Goal: Task Accomplishment & Management: Use online tool/utility

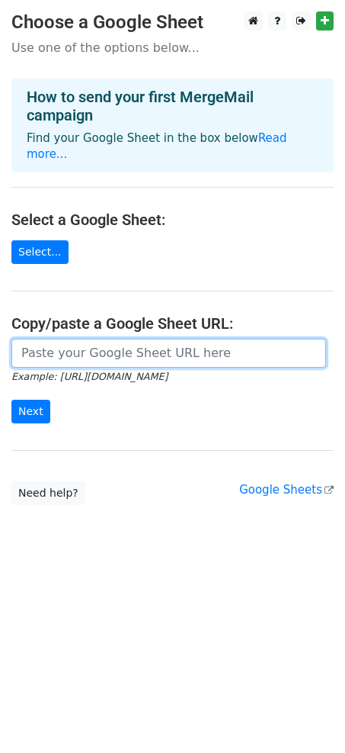
click at [95, 339] on input "url" at bounding box center [168, 353] width 315 height 29
paste input "https://docs.google.com/spreadsheets/d/1iAp36vD9IIcbxhGM_KtLD9eHosqIZ31nYfrZIQ1…"
type input "https://docs.google.com/spreadsheets/d/1iAp36vD9IIcbxhGM_KtLD9eHosqIZ31nYfrZIQ1…"
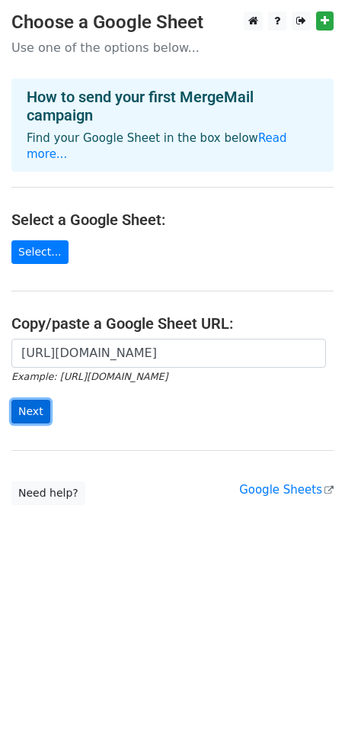
scroll to position [0, 0]
click at [27, 405] on input "Next" at bounding box center [30, 412] width 39 height 24
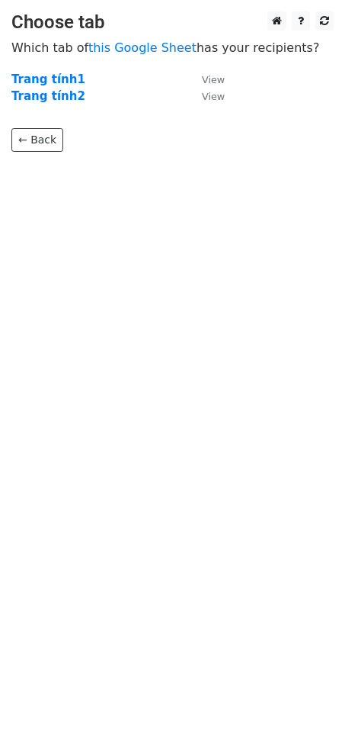
click at [90, 92] on td "Trang tính2" at bounding box center [98, 97] width 175 height 18
click at [65, 95] on strong "Trang tính2" at bounding box center [48, 96] width 74 height 14
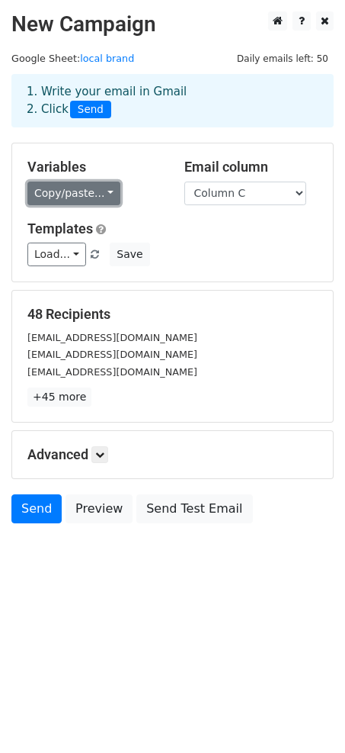
click at [92, 194] on link "Copy/paste..." at bounding box center [73, 194] width 93 height 24
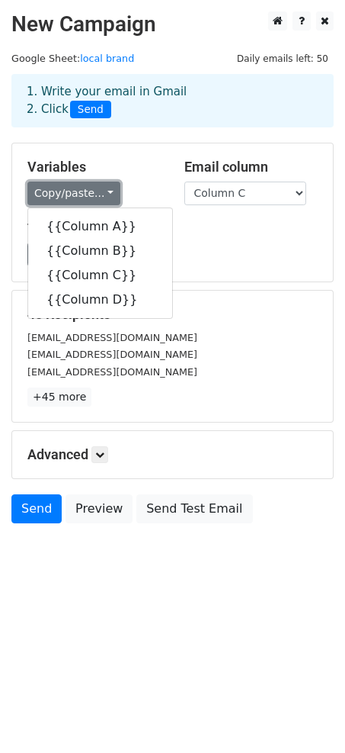
click at [95, 194] on link "Copy/paste..." at bounding box center [73, 194] width 93 height 24
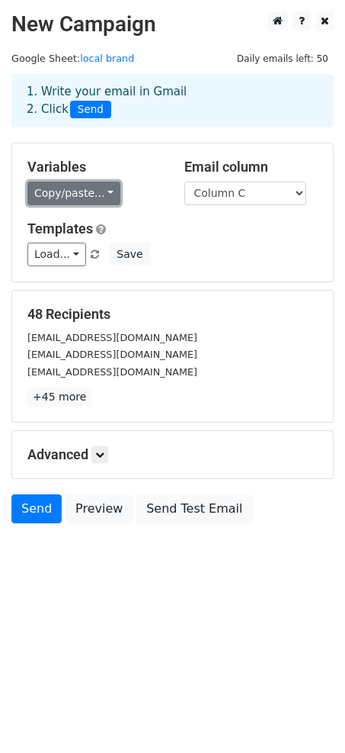
click at [95, 194] on link "Copy/paste..." at bounding box center [73, 194] width 93 height 24
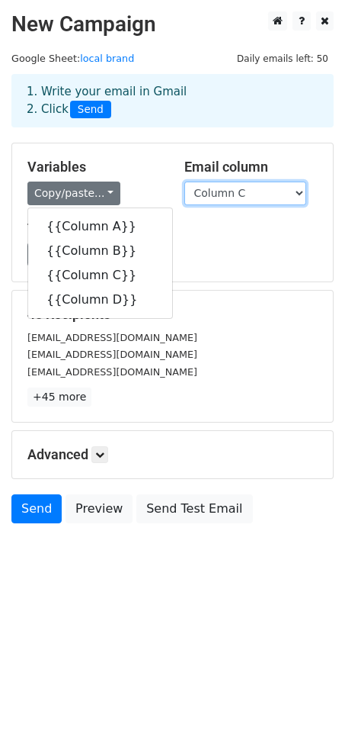
click at [231, 193] on select "Column A Column B Column C Column D" at bounding box center [246, 194] width 122 height 24
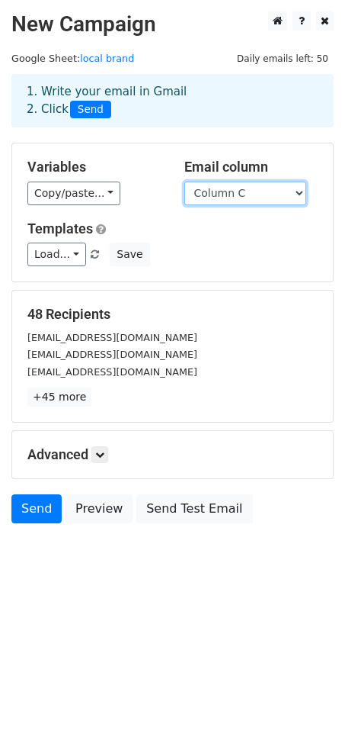
click at [245, 193] on select "Column A Column B Column C Column D" at bounding box center [246, 194] width 122 height 24
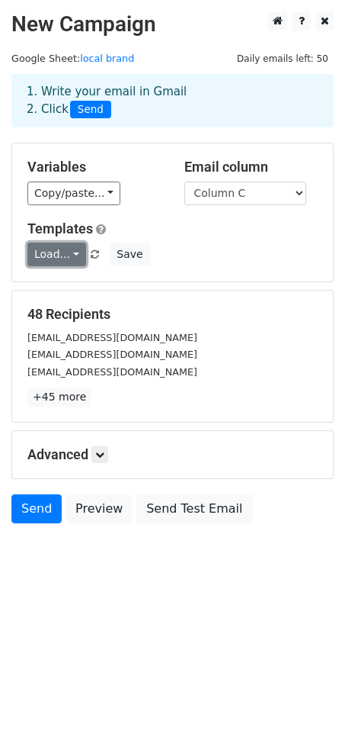
click at [59, 253] on link "Load..." at bounding box center [56, 255] width 59 height 24
click at [58, 252] on link "Load..." at bounding box center [56, 255] width 59 height 24
click at [92, 453] on h5 "Advanced" at bounding box center [172, 454] width 291 height 17
click at [100, 456] on icon at bounding box center [99, 454] width 9 height 9
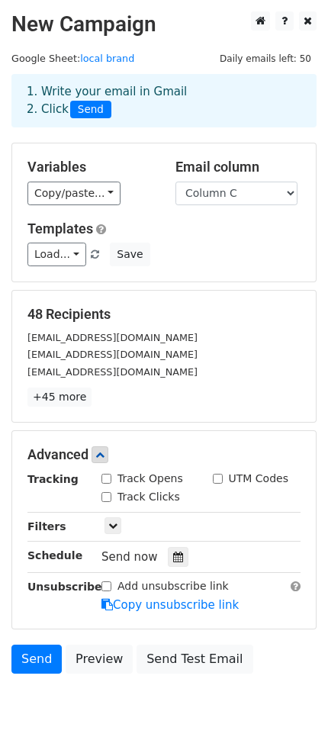
click at [103, 477] on input "Track Opens" at bounding box center [106, 479] width 10 height 10
checkbox input "true"
click at [104, 490] on div "Track Clicks" at bounding box center [140, 497] width 79 height 16
click at [101, 499] on input "Track Clicks" at bounding box center [106, 497] width 10 height 10
checkbox input "true"
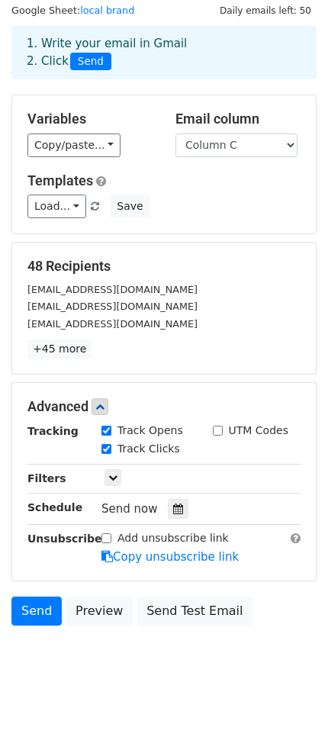
scroll to position [52, 0]
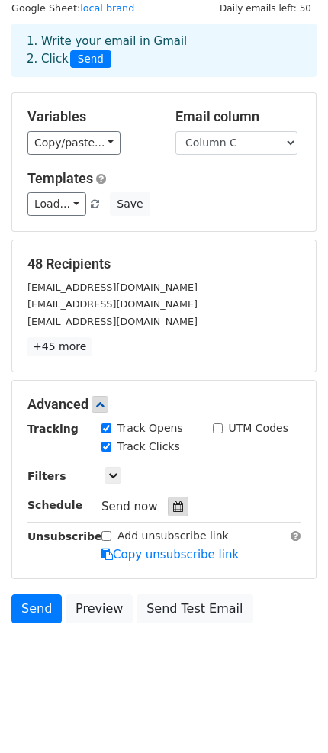
click at [173, 503] on icon at bounding box center [178, 506] width 10 height 11
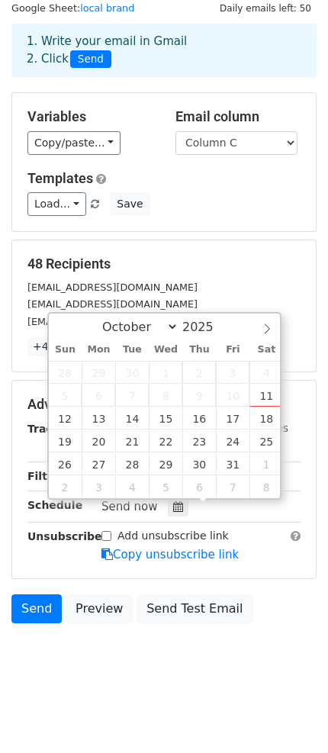
click at [140, 275] on div "48 Recipients cskh@sixdo.vn support@meanblvd.com info@metiseko.com +45 more 48 …" at bounding box center [163, 305] width 273 height 101
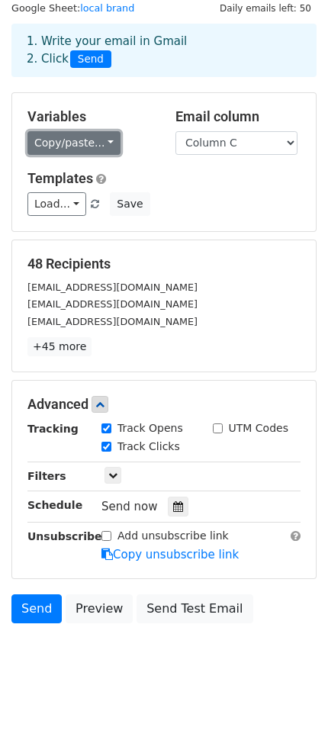
click at [97, 134] on link "Copy/paste..." at bounding box center [73, 143] width 93 height 24
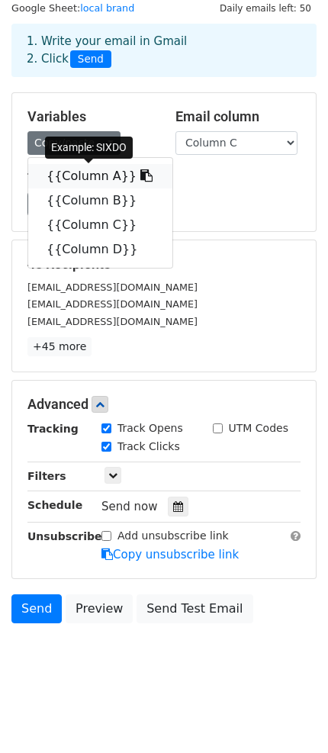
click at [140, 177] on icon at bounding box center [146, 175] width 12 height 12
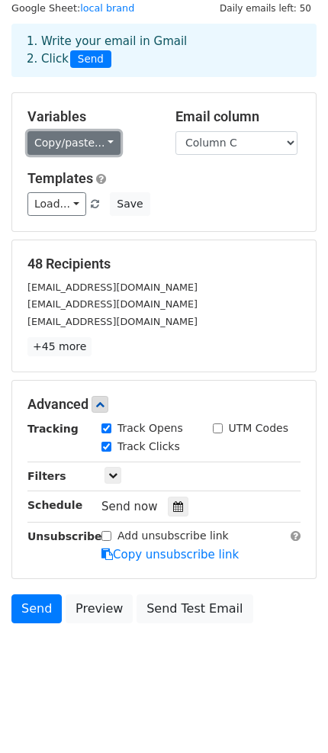
click at [94, 131] on link "Copy/paste..." at bounding box center [73, 143] width 93 height 24
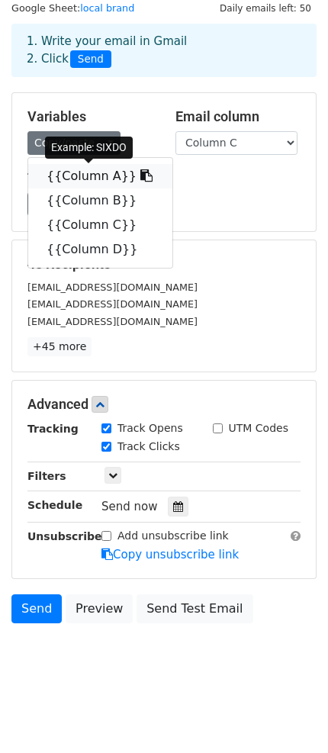
click at [87, 172] on link "{{Column A}}" at bounding box center [100, 176] width 144 height 24
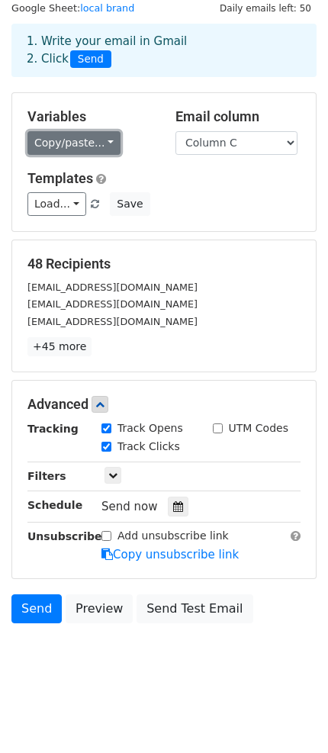
click at [103, 146] on link "Copy/paste..." at bounding box center [73, 143] width 93 height 24
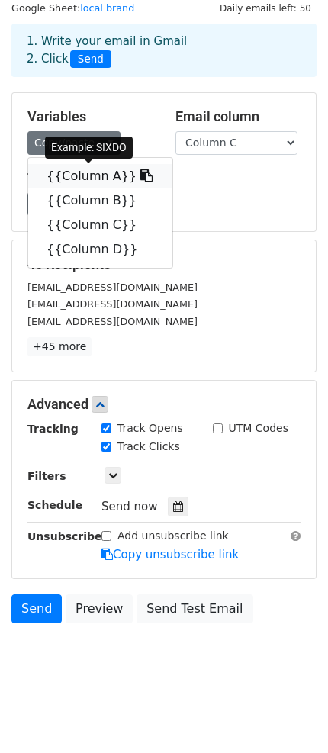
click at [101, 169] on link "{{Column A}}" at bounding box center [100, 176] width 144 height 24
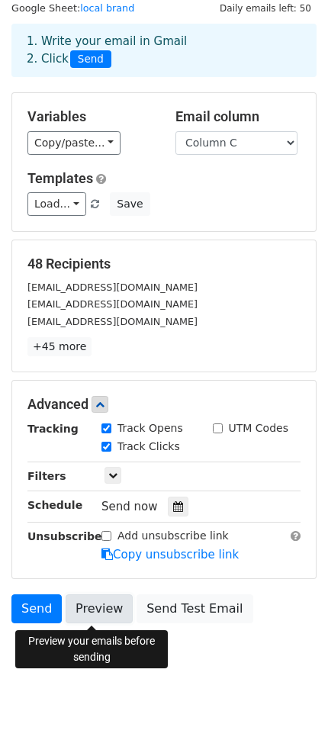
click at [97, 607] on link "Preview" at bounding box center [99, 608] width 67 height 29
click at [80, 604] on link "Preview" at bounding box center [99, 608] width 67 height 29
click at [85, 601] on link "Preview" at bounding box center [99, 608] width 67 height 29
click at [98, 602] on link "Preview" at bounding box center [99, 608] width 67 height 29
click at [83, 602] on link "Preview" at bounding box center [99, 608] width 67 height 29
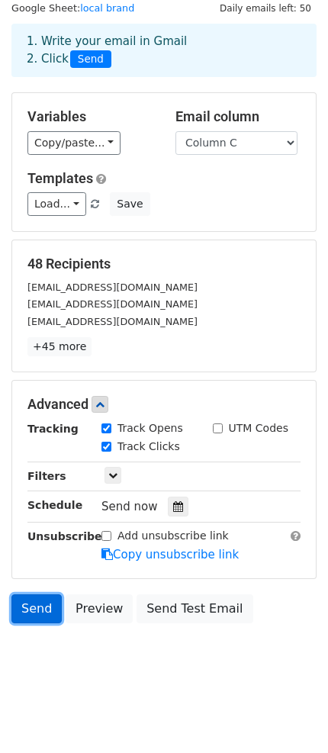
click at [32, 605] on link "Send" at bounding box center [36, 608] width 50 height 29
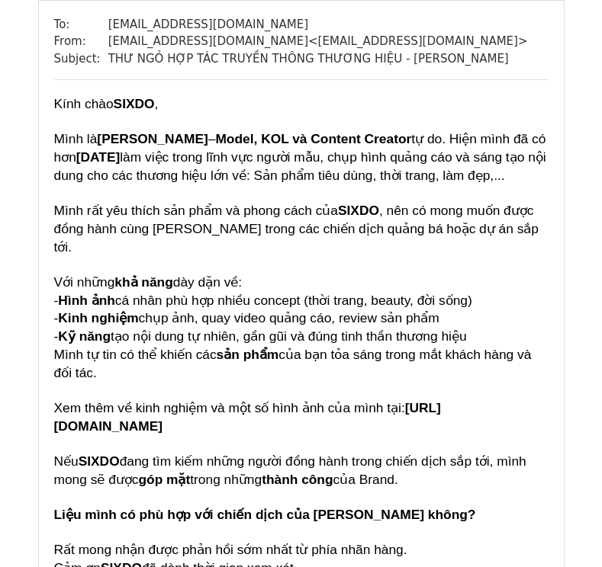
scroll to position [153, 0]
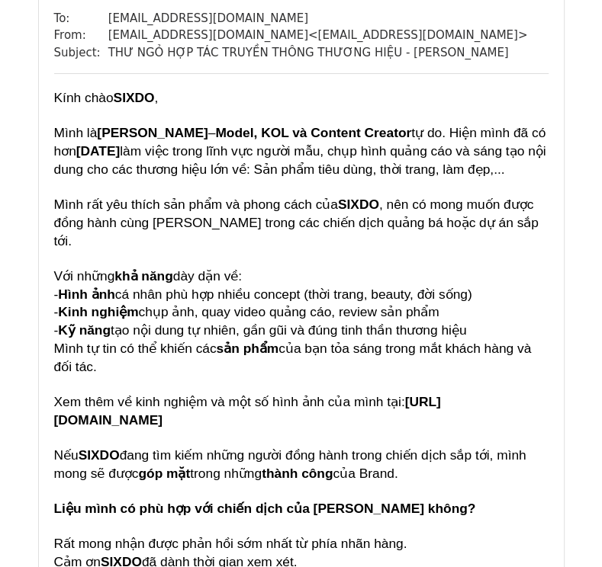
click at [260, 400] on span "[URL][DOMAIN_NAME]" at bounding box center [247, 411] width 387 height 34
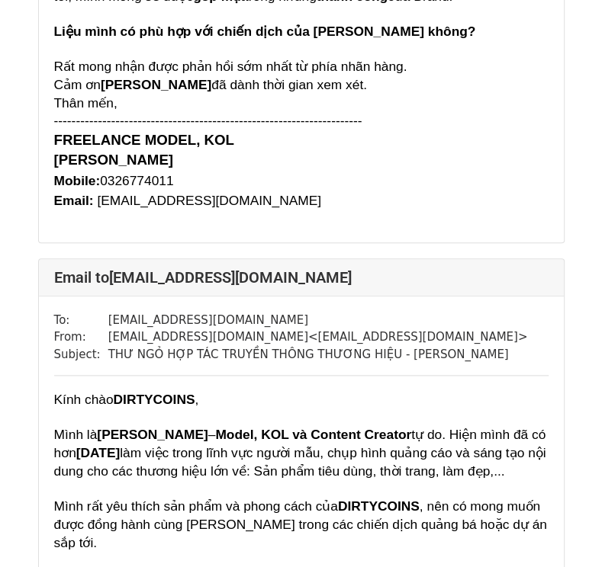
scroll to position [3813, 0]
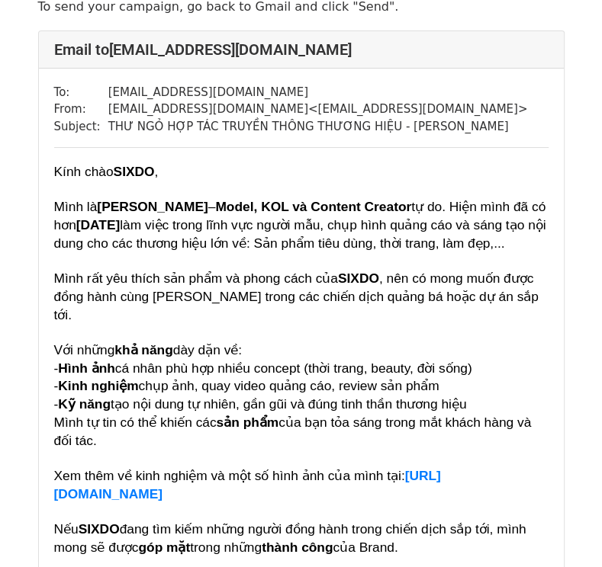
scroll to position [153, 0]
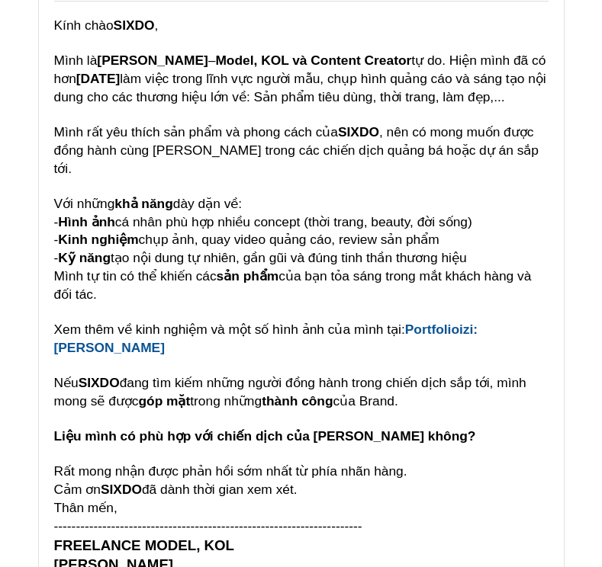
scroll to position [229, 0]
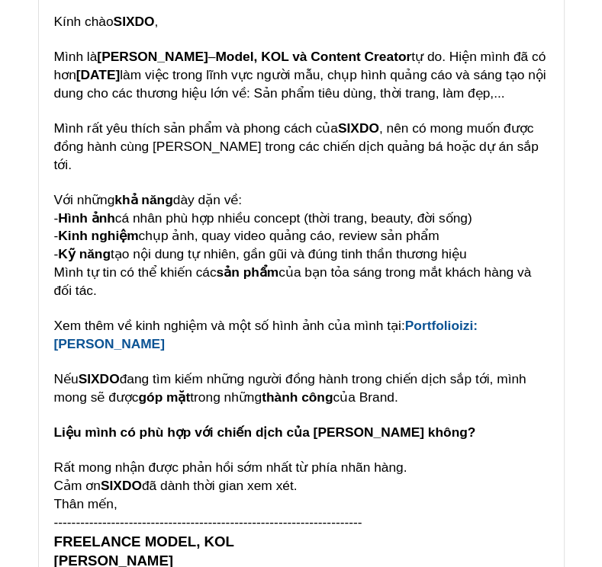
click at [435, 318] on span "ortfolioizi:[PERSON_NAME]" at bounding box center [265, 335] width 423 height 34
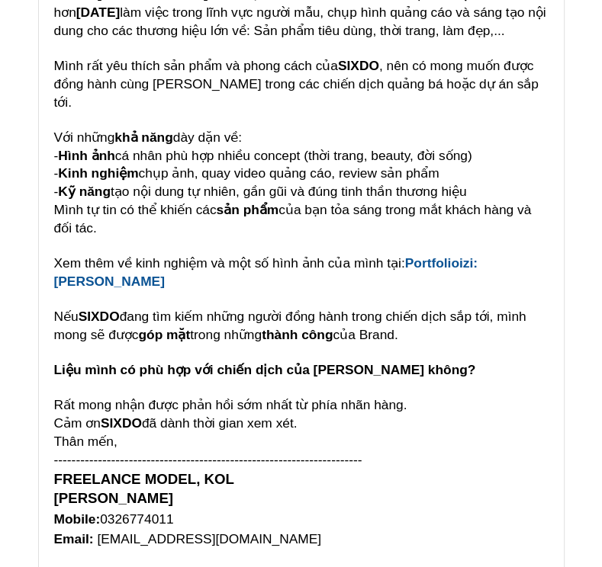
scroll to position [305, 0]
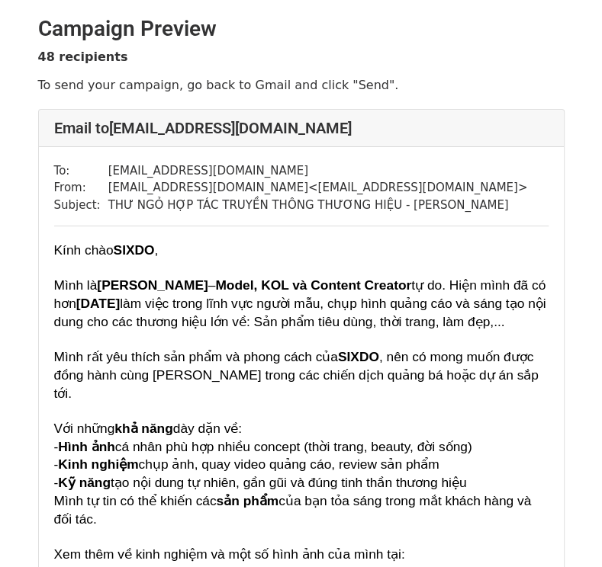
scroll to position [305, 0]
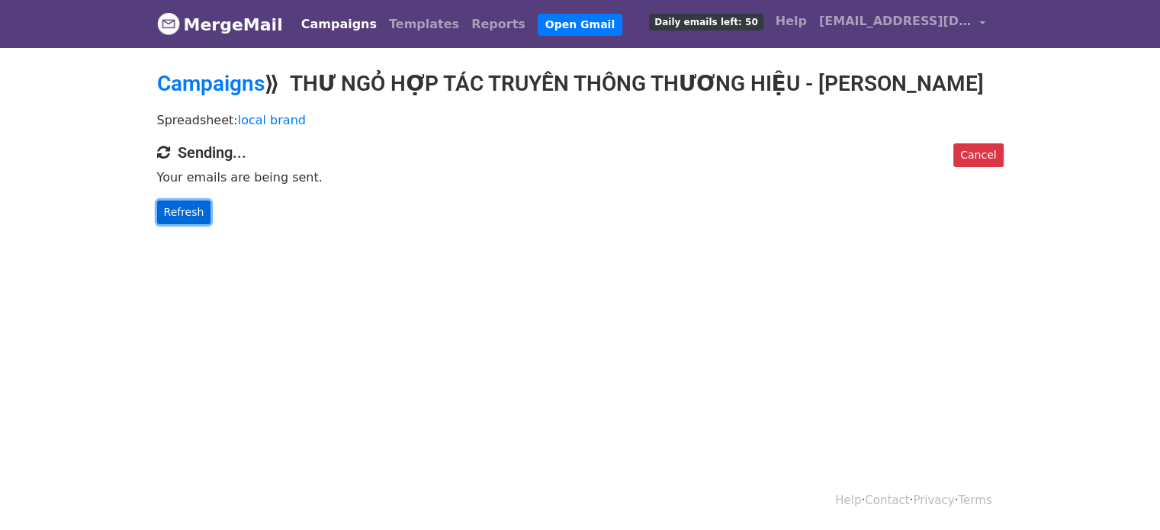
click at [175, 215] on link "Refresh" at bounding box center [184, 213] width 54 height 24
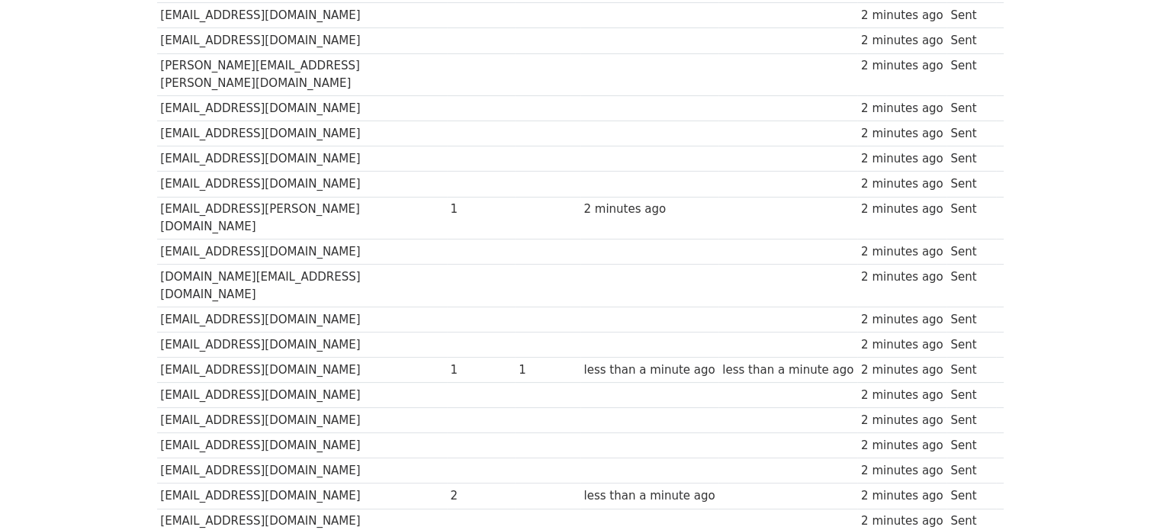
scroll to position [299, 0]
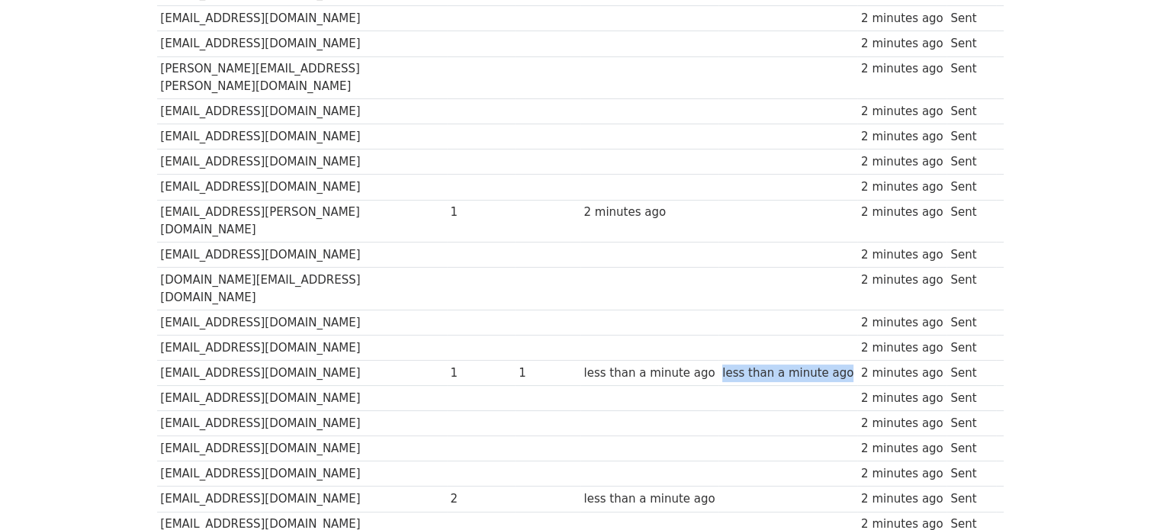
drag, startPoint x: 688, startPoint y: 319, endPoint x: 818, endPoint y: 320, distance: 130.4
click at [818, 361] on td "less than a minute ago" at bounding box center [787, 373] width 139 height 25
click at [580, 386] on td at bounding box center [649, 398] width 139 height 25
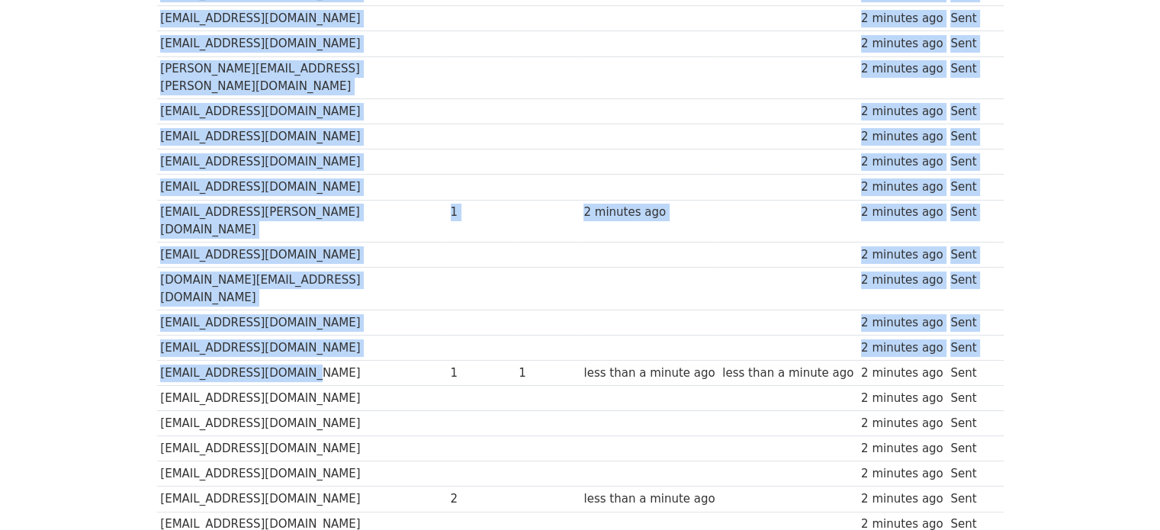
drag, startPoint x: 291, startPoint y: 318, endPoint x: 125, endPoint y: 315, distance: 165.5
click at [125, 315] on body "MergeMail Campaigns Templates Reports Open Gmail Daily emails left: 2 Help [EMA…" at bounding box center [580, 496] width 1160 height 1590
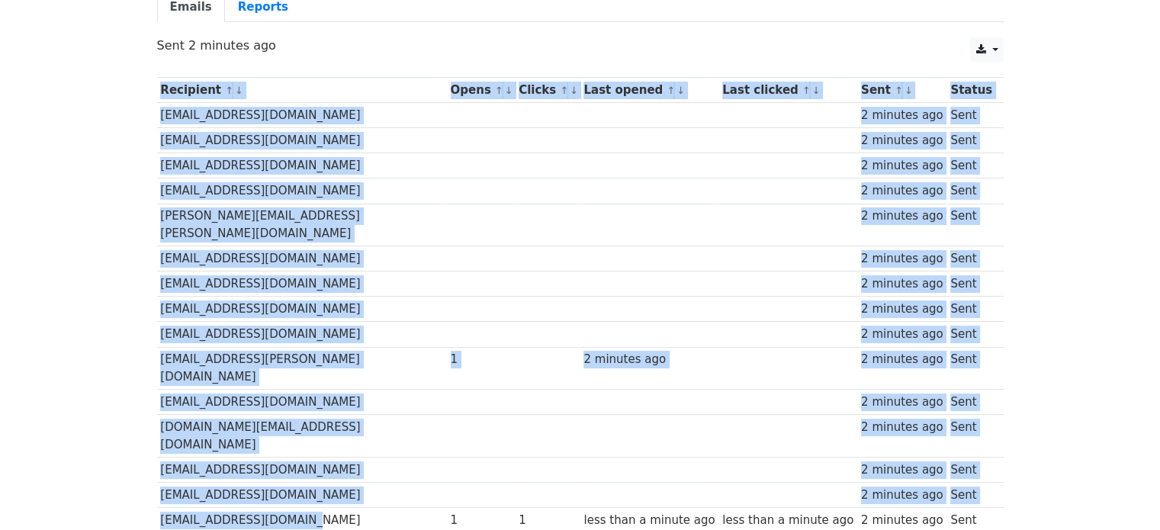
scroll to position [223, 0]
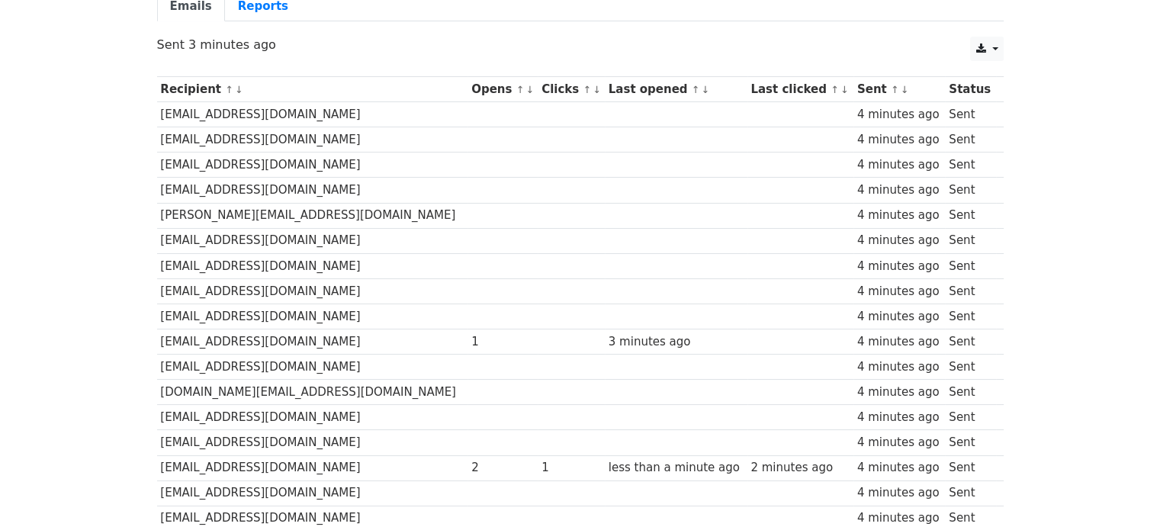
scroll to position [146, 0]
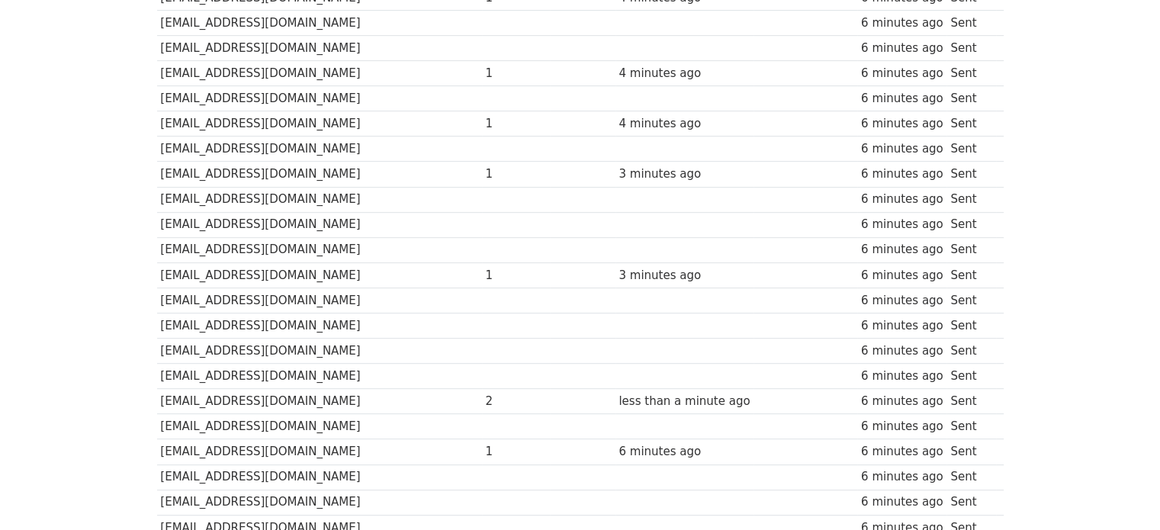
scroll to position [978, 0]
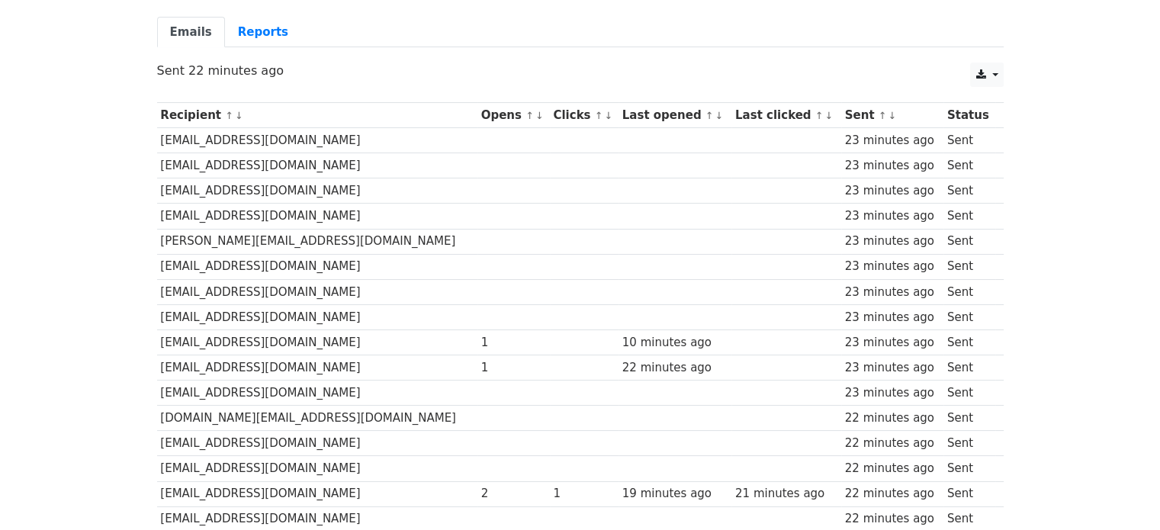
scroll to position [153, 0]
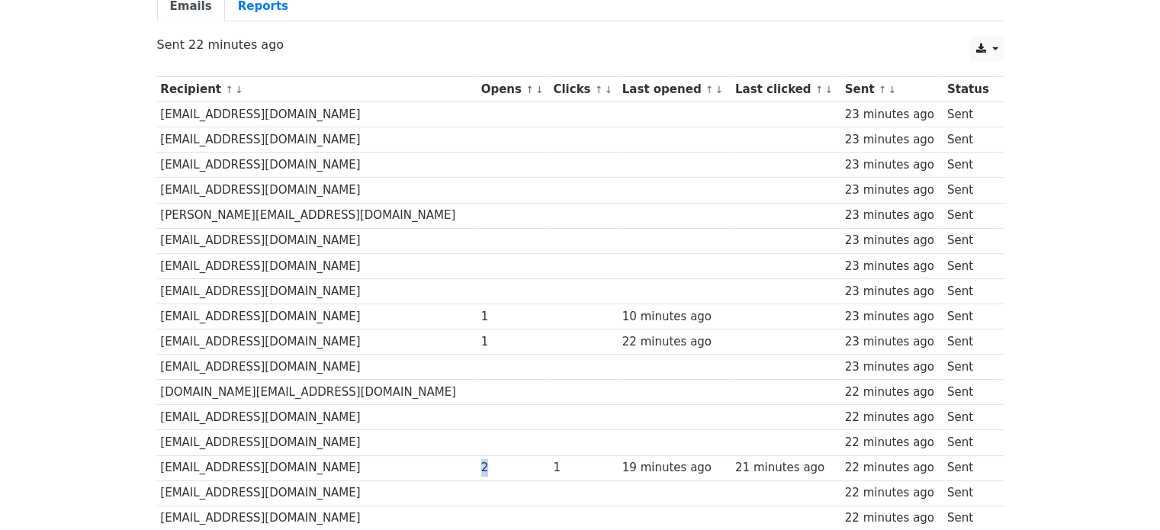
click at [481, 466] on div "2" at bounding box center [513, 468] width 65 height 18
click at [481, 464] on div "2" at bounding box center [513, 468] width 65 height 18
drag, startPoint x: 522, startPoint y: 466, endPoint x: 498, endPoint y: 411, distance: 59.8
click at [503, 466] on tr "kinhdoanh@kbfashion.vn 2 1 19 minutes ago 21 minutes ago 22 minutes ago Sent" at bounding box center [580, 467] width 847 height 25
drag, startPoint x: 507, startPoint y: 86, endPoint x: 543, endPoint y: 92, distance: 36.4
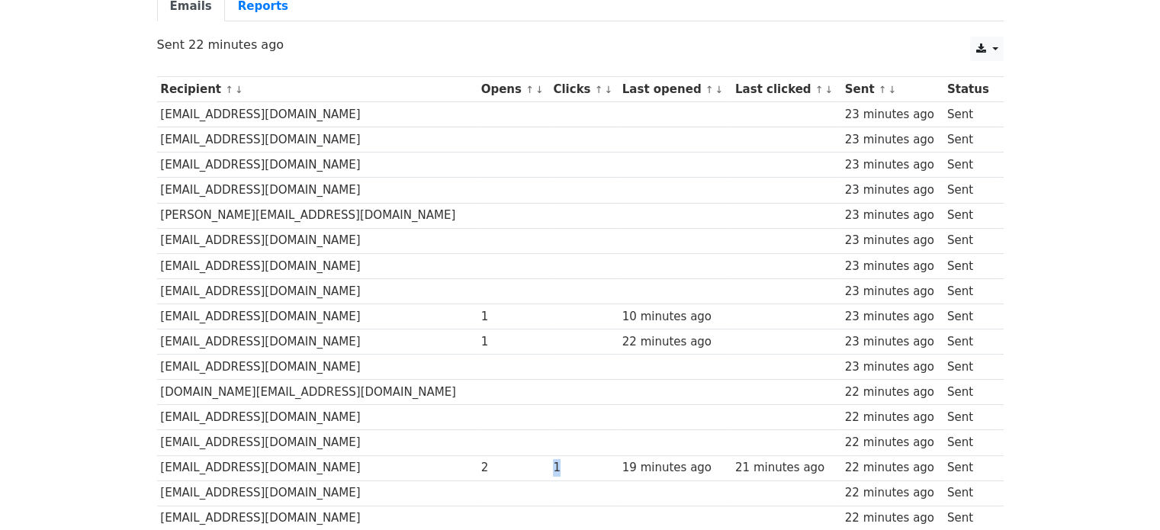
click at [550, 91] on th "Clicks ↑ ↓" at bounding box center [584, 89] width 69 height 25
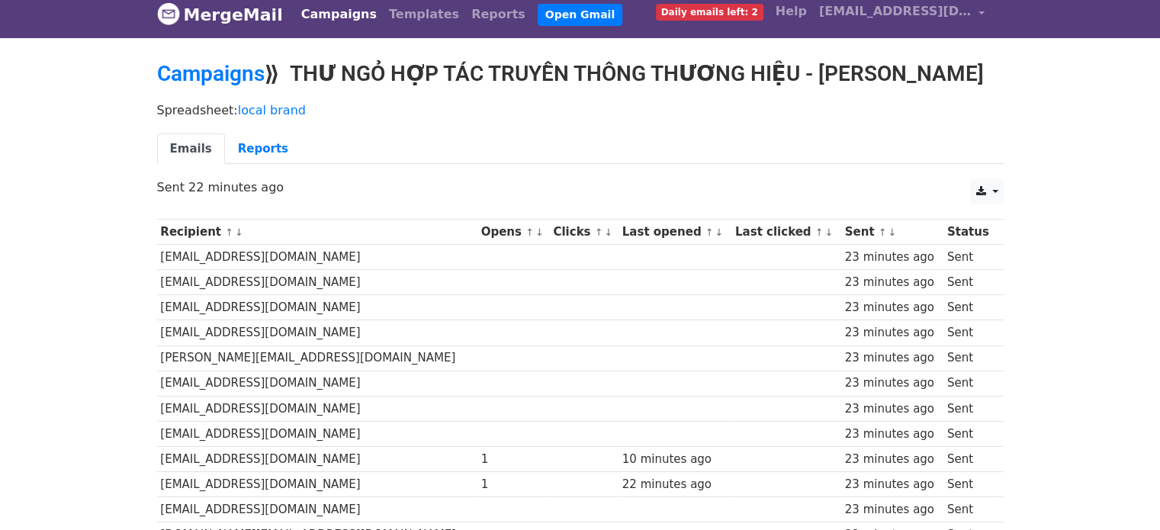
scroll to position [0, 0]
